Goal: Contribute content: Add original content to the website for others to see

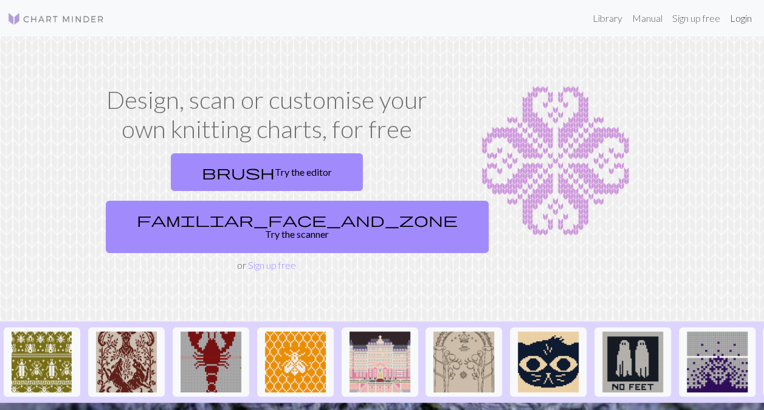
click at [732, 23] on link "Login" at bounding box center [741, 18] width 32 height 24
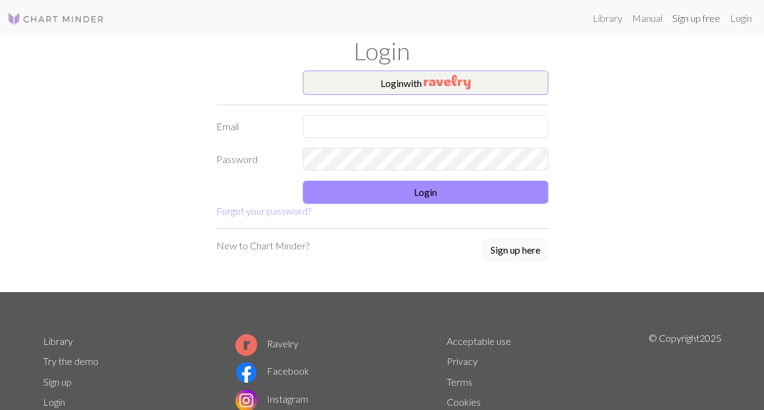
click at [681, 22] on link "Sign up free" at bounding box center [696, 18] width 58 height 24
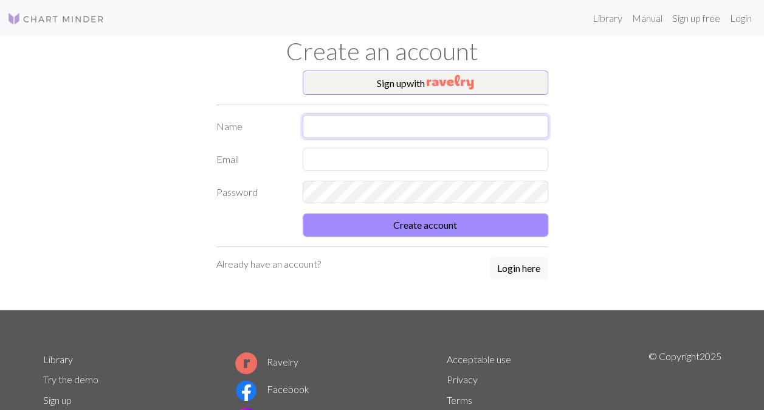
click at [390, 126] on input "text" at bounding box center [425, 126] width 245 height 23
click at [273, 163] on label "Email" at bounding box center [252, 159] width 87 height 23
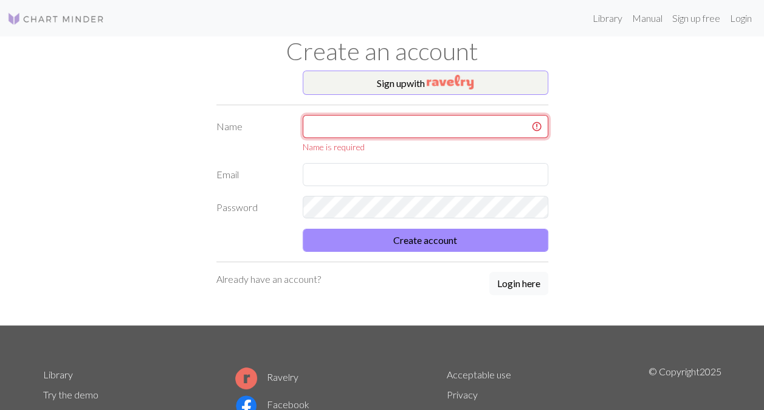
click at [324, 126] on input "text" at bounding box center [425, 126] width 245 height 23
type input "e"
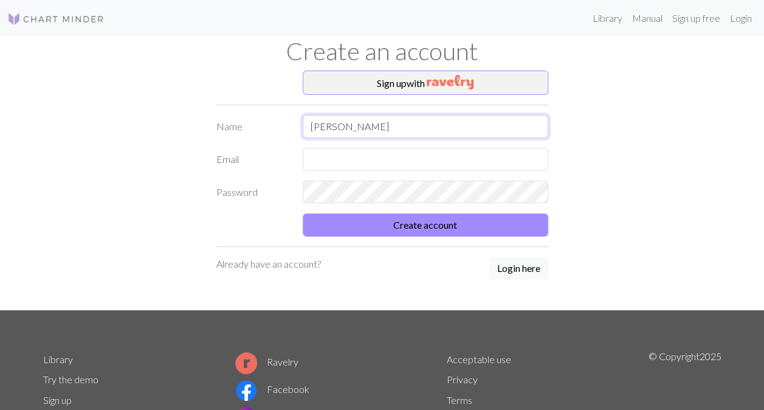
type input "[PERSON_NAME]"
click at [314, 156] on input "text" at bounding box center [425, 159] width 245 height 23
type input "[EMAIL_ADDRESS][DOMAIN_NAME]"
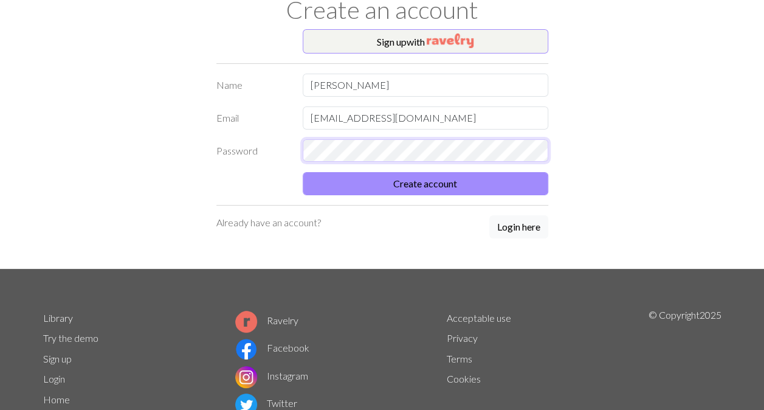
scroll to position [61, 0]
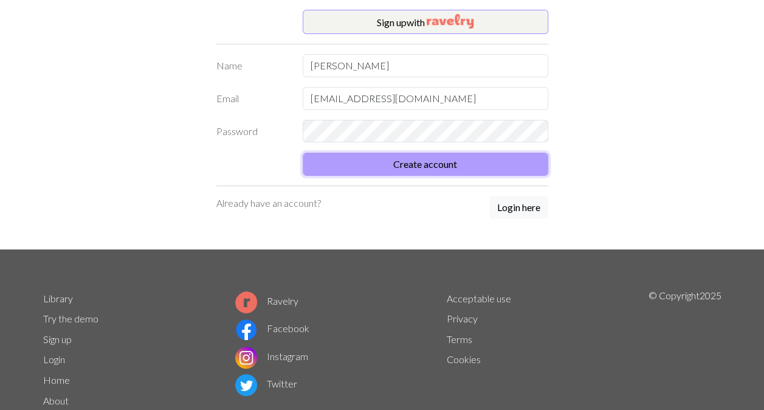
click at [368, 160] on button "Create account" at bounding box center [425, 164] width 245 height 23
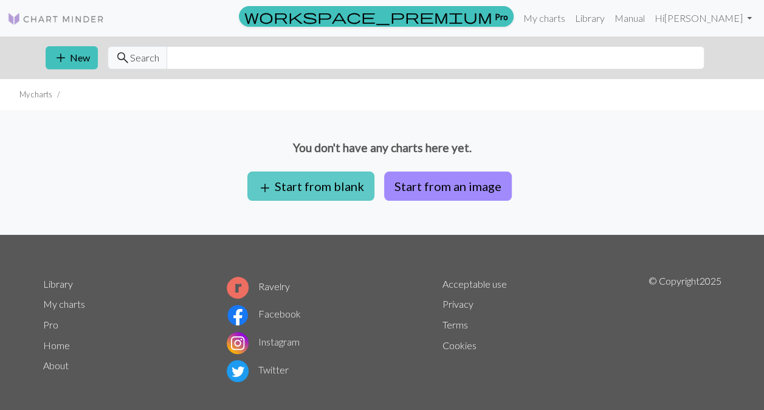
click at [344, 185] on button "add Start from blank" at bounding box center [310, 185] width 127 height 29
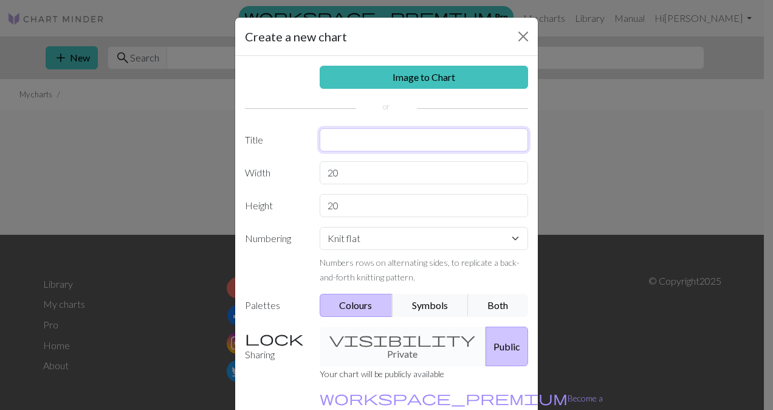
click at [338, 146] on input "text" at bounding box center [424, 139] width 209 height 23
type input "sweater"
click at [430, 302] on button "Symbols" at bounding box center [430, 304] width 77 height 23
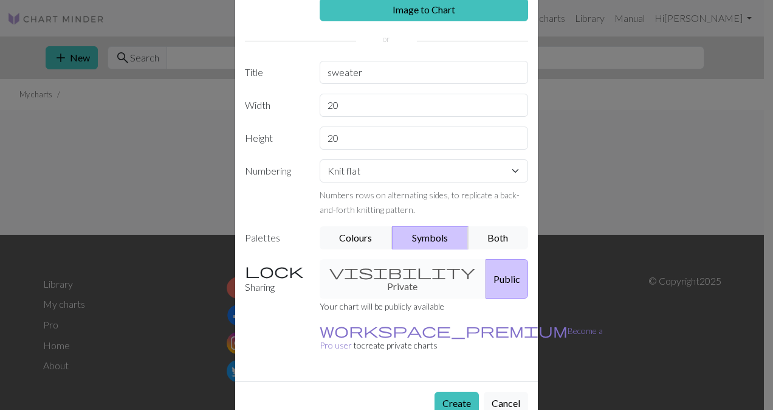
scroll to position [68, 0]
click at [389, 276] on div "visibility Private Public" at bounding box center [424, 277] width 224 height 39
click at [386, 264] on div "visibility Private Public" at bounding box center [424, 277] width 224 height 39
click at [414, 272] on div "visibility Private Public" at bounding box center [424, 277] width 224 height 39
click at [369, 267] on div "visibility Private Public" at bounding box center [424, 277] width 224 height 39
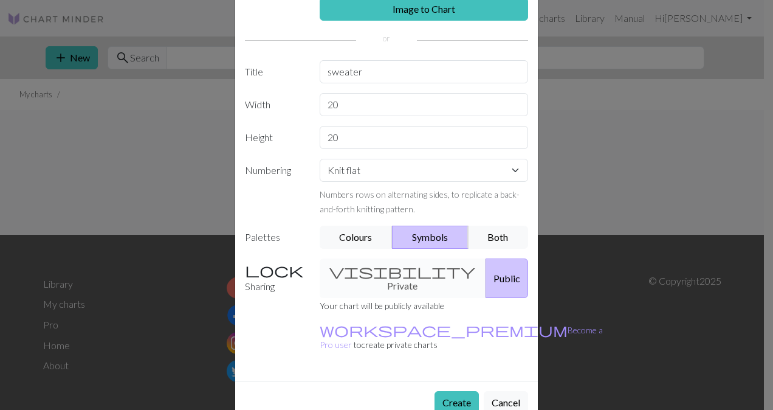
click at [485, 280] on button "Public" at bounding box center [506, 277] width 43 height 39
click at [377, 270] on div "visibility Private Public" at bounding box center [424, 277] width 224 height 39
click at [441, 391] on button "Create" at bounding box center [456, 402] width 44 height 23
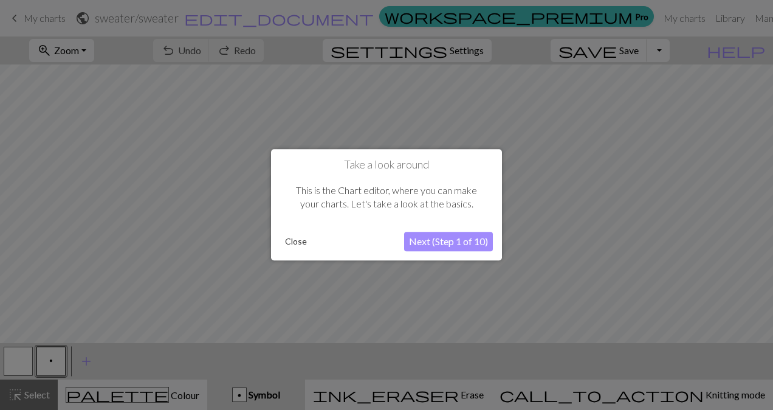
click at [281, 242] on button "Close" at bounding box center [296, 242] width 32 height 18
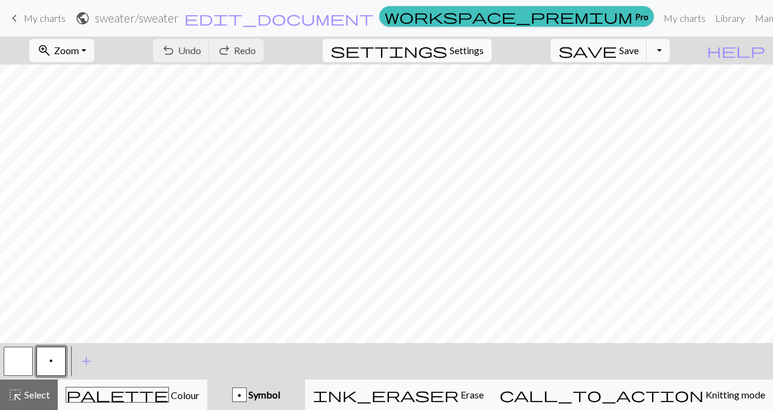
click at [447, 52] on span "settings" at bounding box center [389, 50] width 117 height 17
select select "aran"
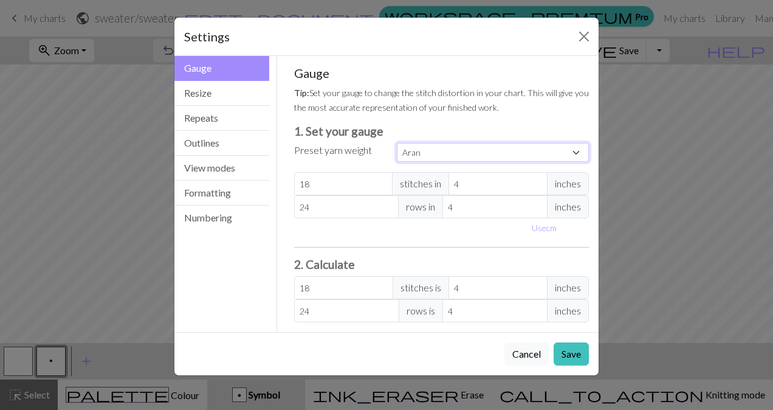
click at [455, 149] on select "Custom Square Lace Light Fingering Fingering Sport Double knit Worsted Aran Bul…" at bounding box center [493, 152] width 192 height 19
click at [285, 211] on div "Gauge Tip: Set your gauge to change the stitch distortion in your chart. This w…" at bounding box center [441, 194] width 315 height 276
click at [313, 184] on input "18" at bounding box center [343, 183] width 99 height 23
click at [124, 295] on div "Settings Gauge Gauge Resize Repeats Outlines View modes Formatting Numbering Ga…" at bounding box center [386, 205] width 773 height 410
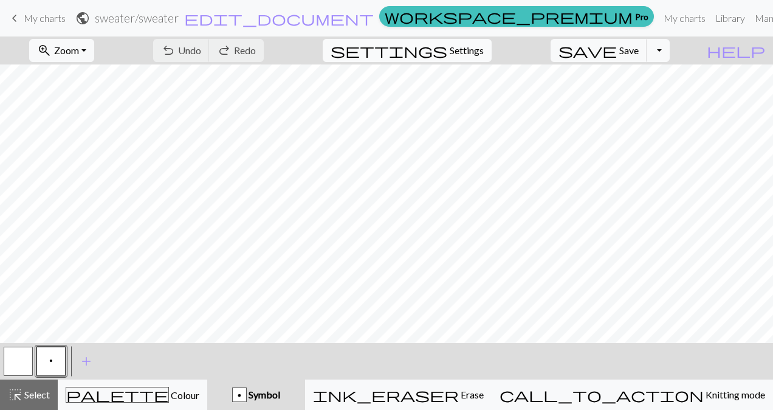
click at [474, 44] on span "Settings" at bounding box center [467, 50] width 34 height 15
select select "aran"
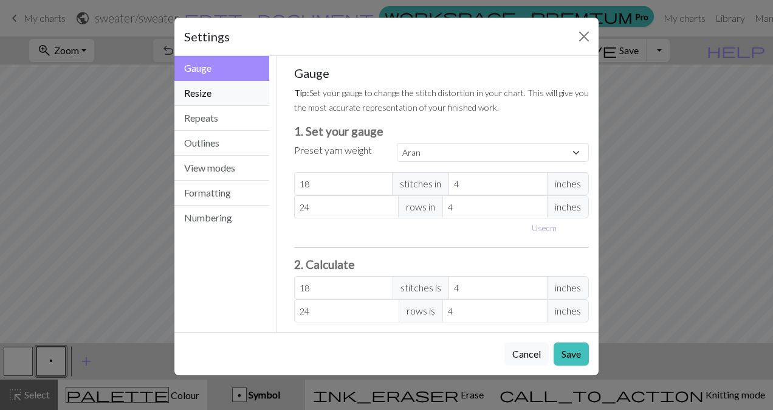
click at [210, 94] on button "Resize" at bounding box center [221, 93] width 95 height 25
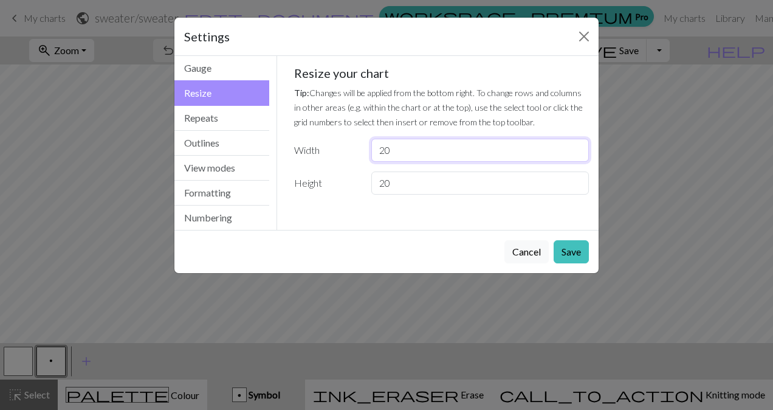
drag, startPoint x: 395, startPoint y: 149, endPoint x: 339, endPoint y: 148, distance: 55.9
click at [340, 148] on div "Width 20" at bounding box center [442, 150] width 310 height 23
type input "104"
click at [568, 250] on button "Save" at bounding box center [571, 251] width 35 height 23
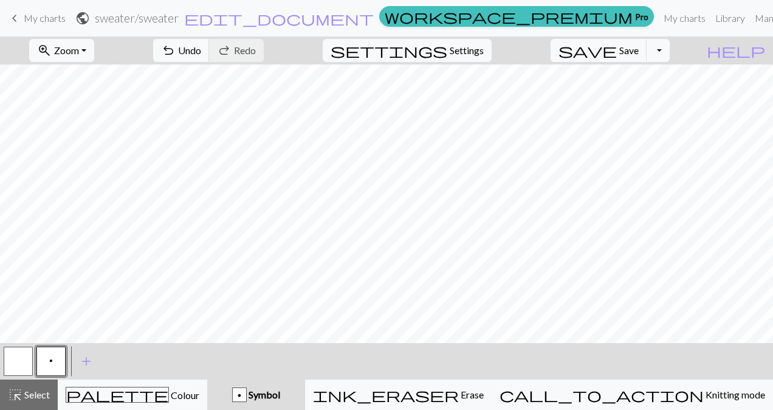
scroll to position [28, 0]
click at [280, 389] on span "Symbol" at bounding box center [263, 394] width 33 height 12
click at [246, 397] on div "p" at bounding box center [239, 395] width 13 height 15
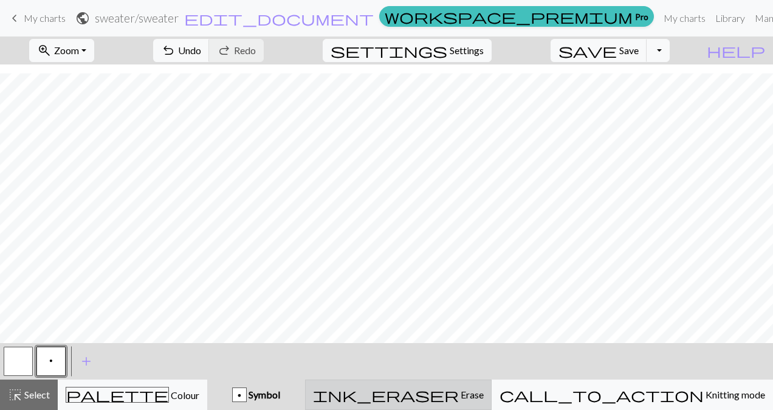
click at [463, 391] on div "ink_eraser Erase Erase" at bounding box center [398, 394] width 171 height 15
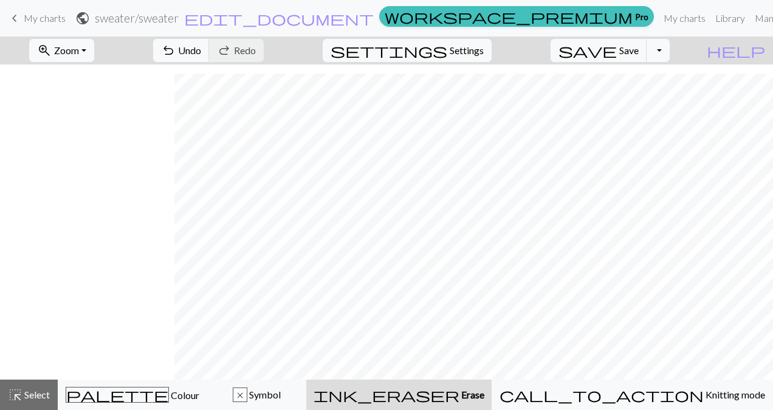
scroll to position [10, 984]
click at [280, 390] on div "x Symbol" at bounding box center [256, 394] width 83 height 15
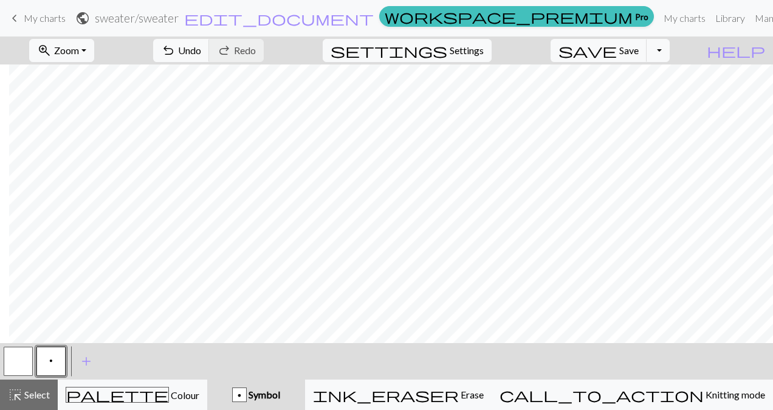
click at [281, 391] on div "p Symbol" at bounding box center [255, 394] width 83 height 15
click at [290, 392] on div "p Symbol" at bounding box center [255, 394] width 83 height 15
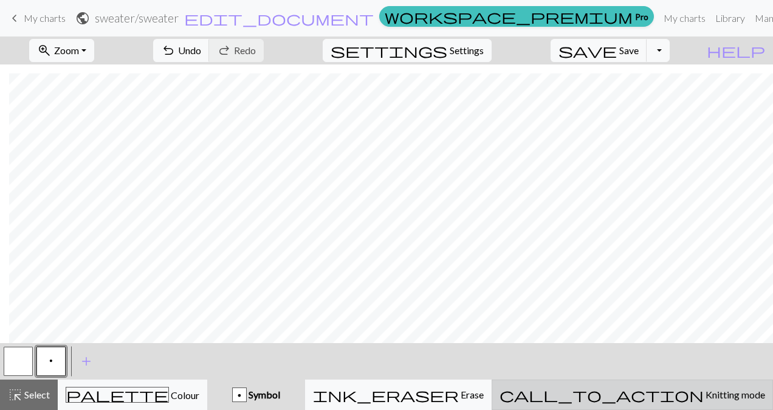
click at [704, 393] on span "Knitting mode" at bounding box center [734, 394] width 61 height 12
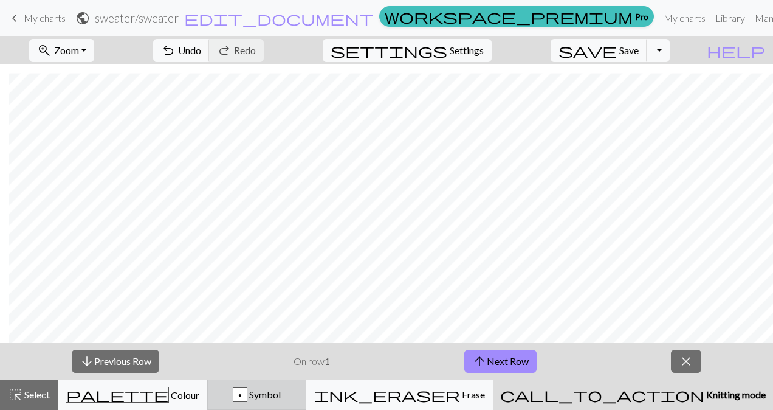
click at [247, 394] on div "p" at bounding box center [239, 395] width 13 height 15
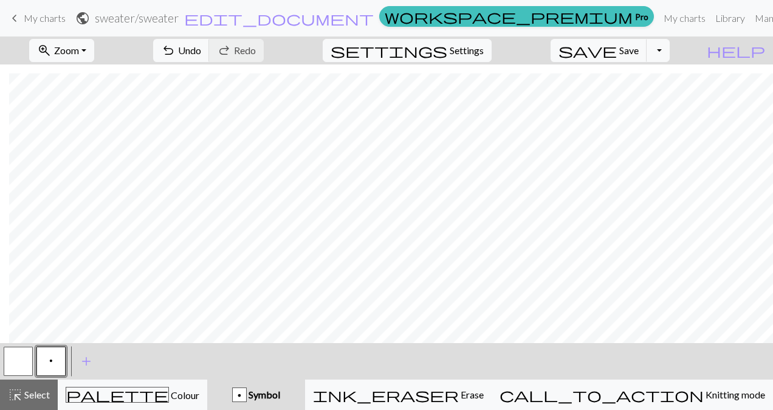
click at [246, 396] on div "p" at bounding box center [239, 395] width 13 height 15
drag, startPoint x: 311, startPoint y: 396, endPoint x: 304, endPoint y: 396, distance: 7.3
click at [246, 396] on div "p" at bounding box center [239, 395] width 13 height 15
click at [246, 394] on div "p" at bounding box center [239, 395] width 13 height 15
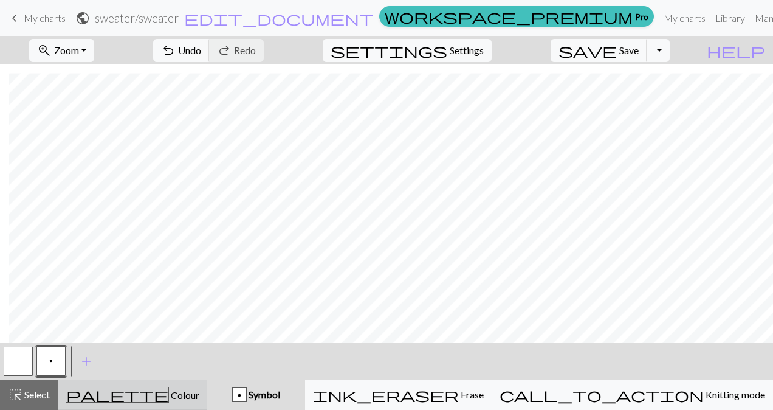
click at [123, 391] on div "palette Colour Colour" at bounding box center [133, 394] width 134 height 16
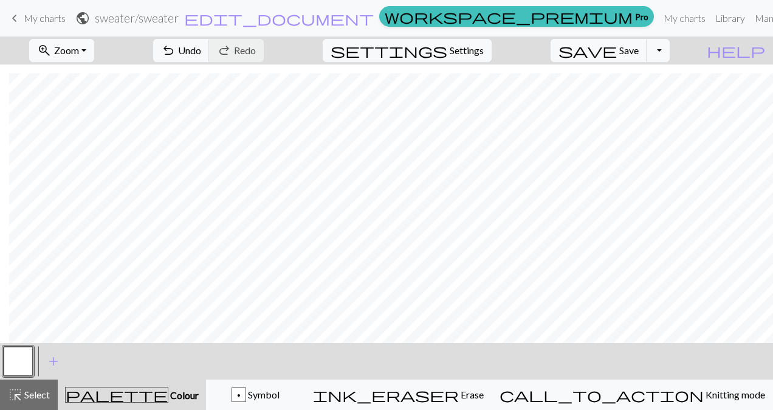
click at [123, 393] on div "palette Colour Colour" at bounding box center [132, 394] width 134 height 16
click at [27, 399] on span "Select" at bounding box center [35, 394] width 27 height 12
click at [116, 389] on div "palette Colour Colour" at bounding box center [132, 394] width 134 height 16
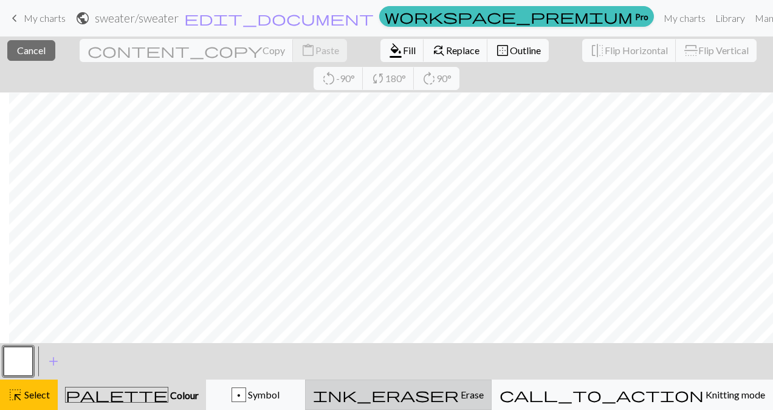
click at [470, 383] on button "ink_eraser Erase Erase" at bounding box center [398, 394] width 187 height 30
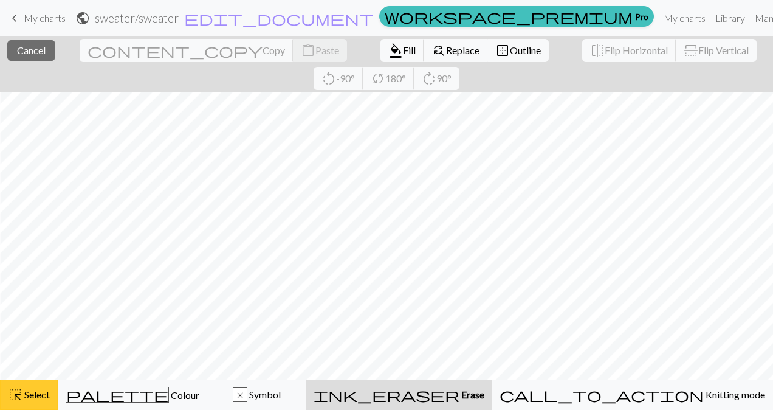
click at [19, 402] on button "highlight_alt Select Select" at bounding box center [29, 394] width 58 height 30
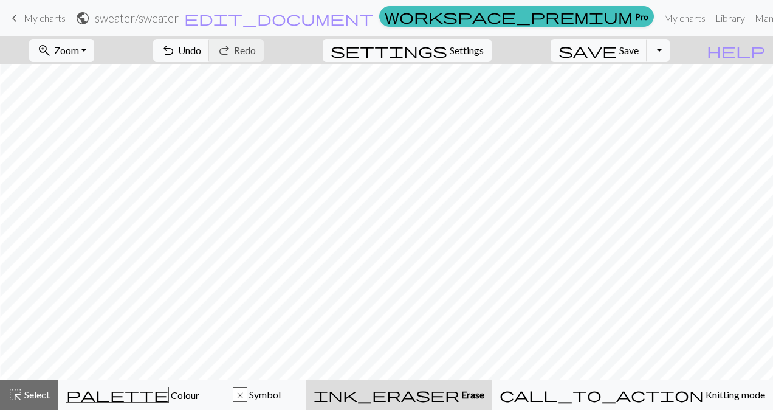
click at [482, 388] on div "ink_eraser Erase Erase" at bounding box center [399, 394] width 171 height 15
click at [750, 18] on link "Manual" at bounding box center [770, 18] width 40 height 24
